Goal: Find specific page/section: Find specific page/section

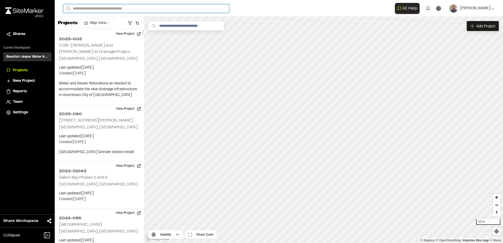
click at [145, 6] on input "Search" at bounding box center [146, 8] width 166 height 9
type input "*****"
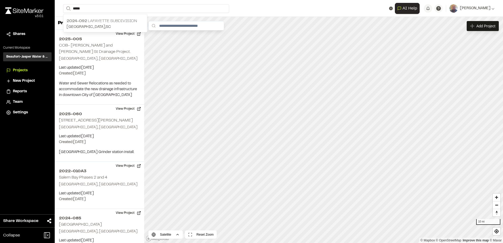
click at [126, 20] on p "2024-092 [GEOGRAPHIC_DATA]" at bounding box center [105, 21] width 77 height 6
